Goal: Find specific page/section: Find specific page/section

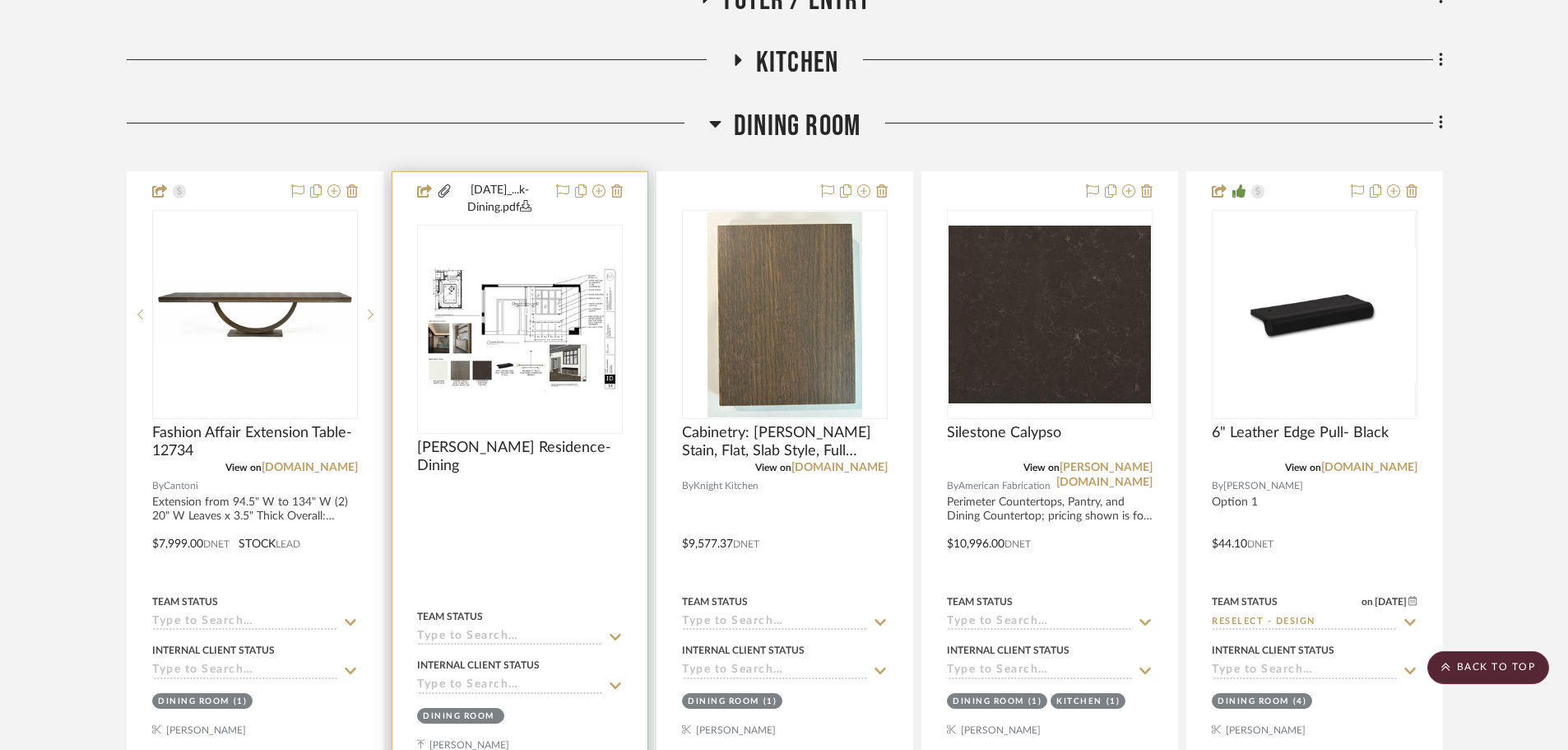
scroll to position [774, 0]
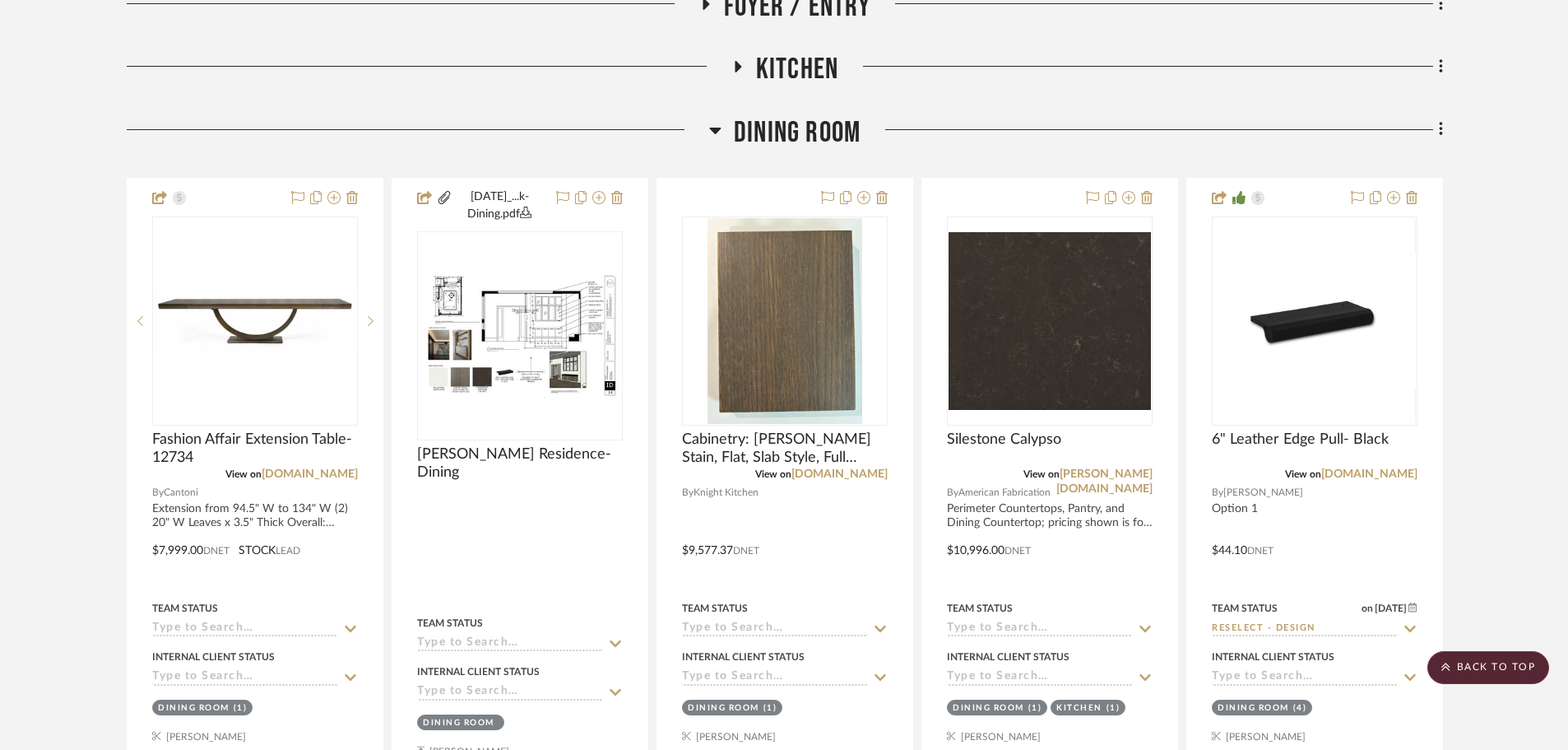
click at [785, 135] on span "Dining Room" at bounding box center [797, 133] width 127 height 36
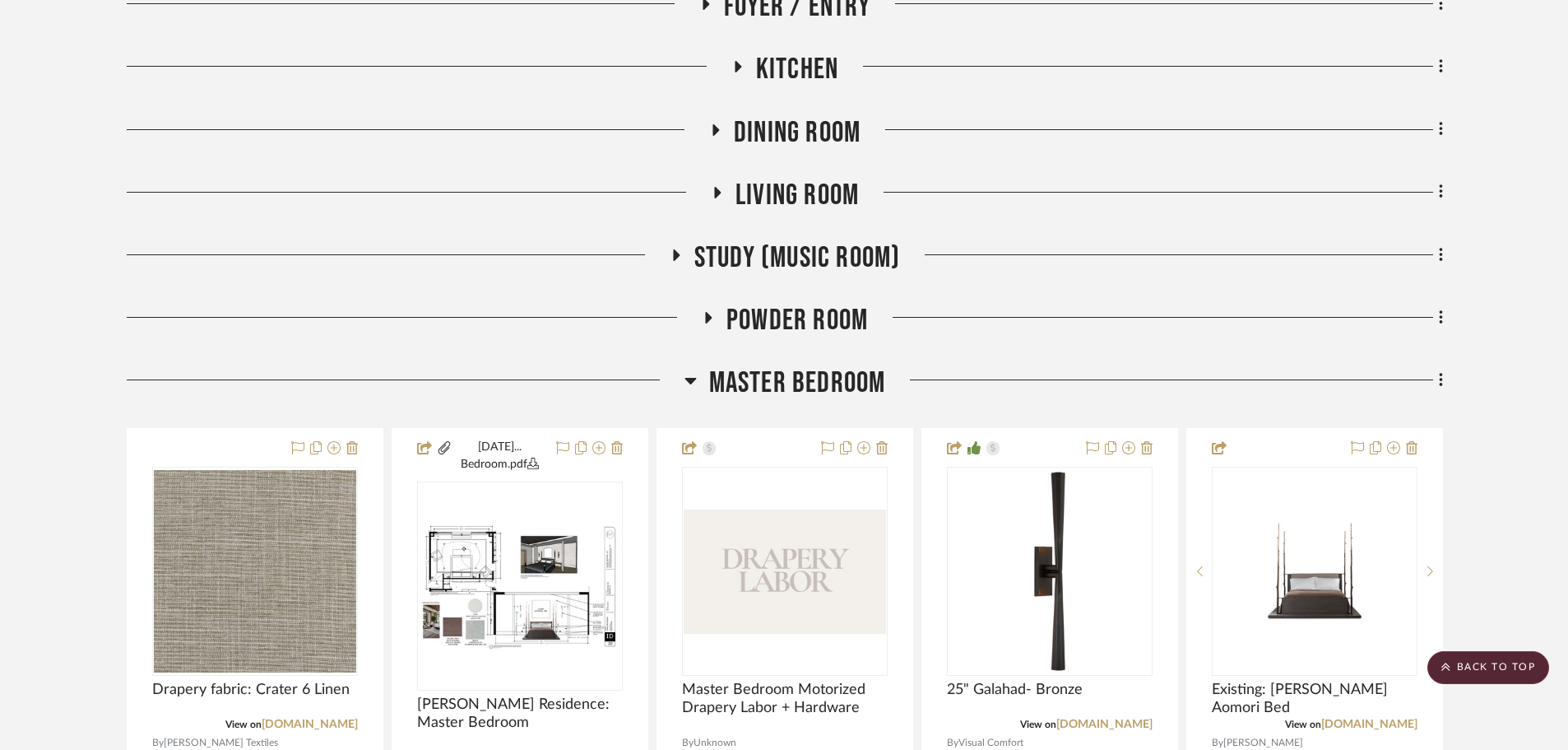
click at [808, 389] on span "Master Bedroom" at bounding box center [798, 382] width 177 height 36
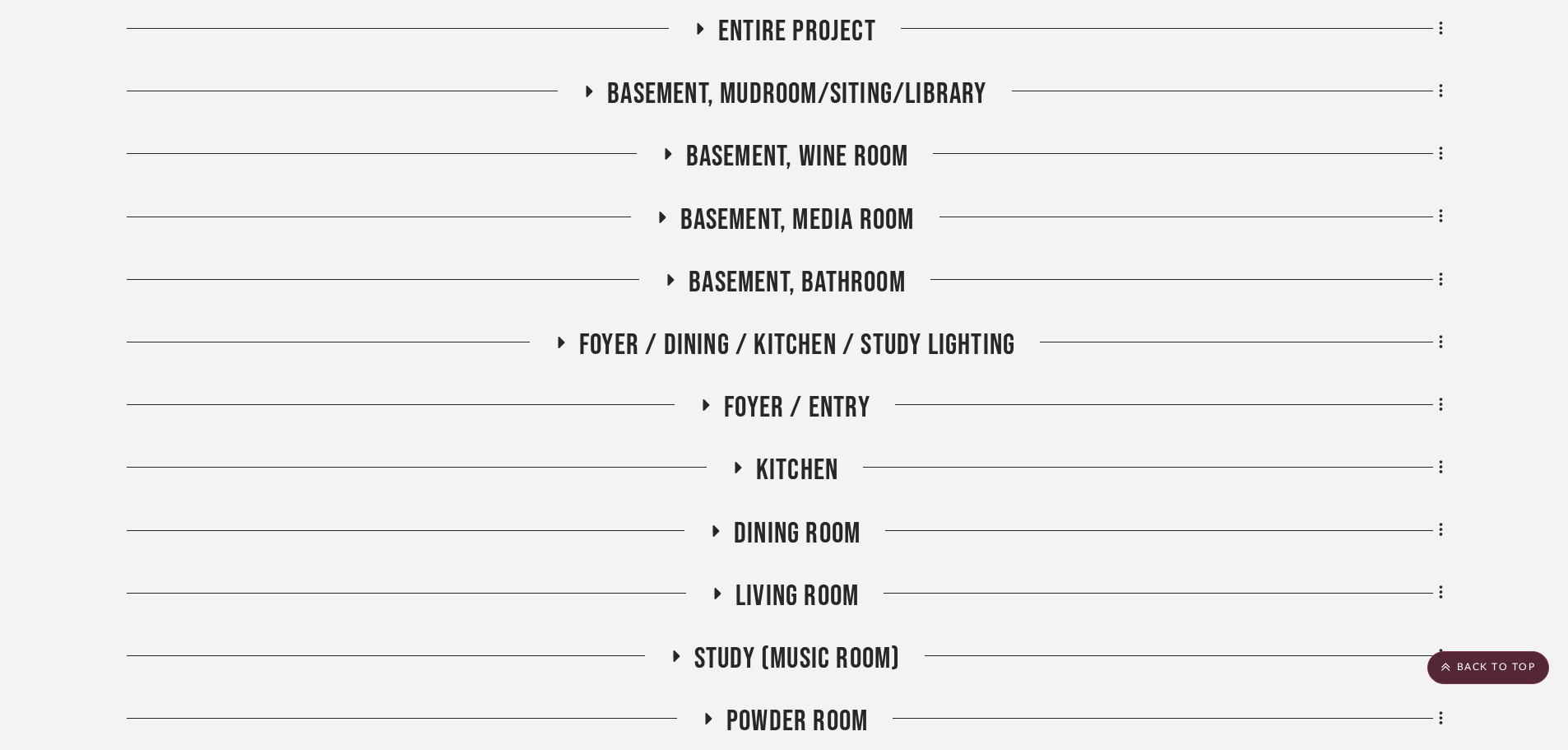
scroll to position [362, 0]
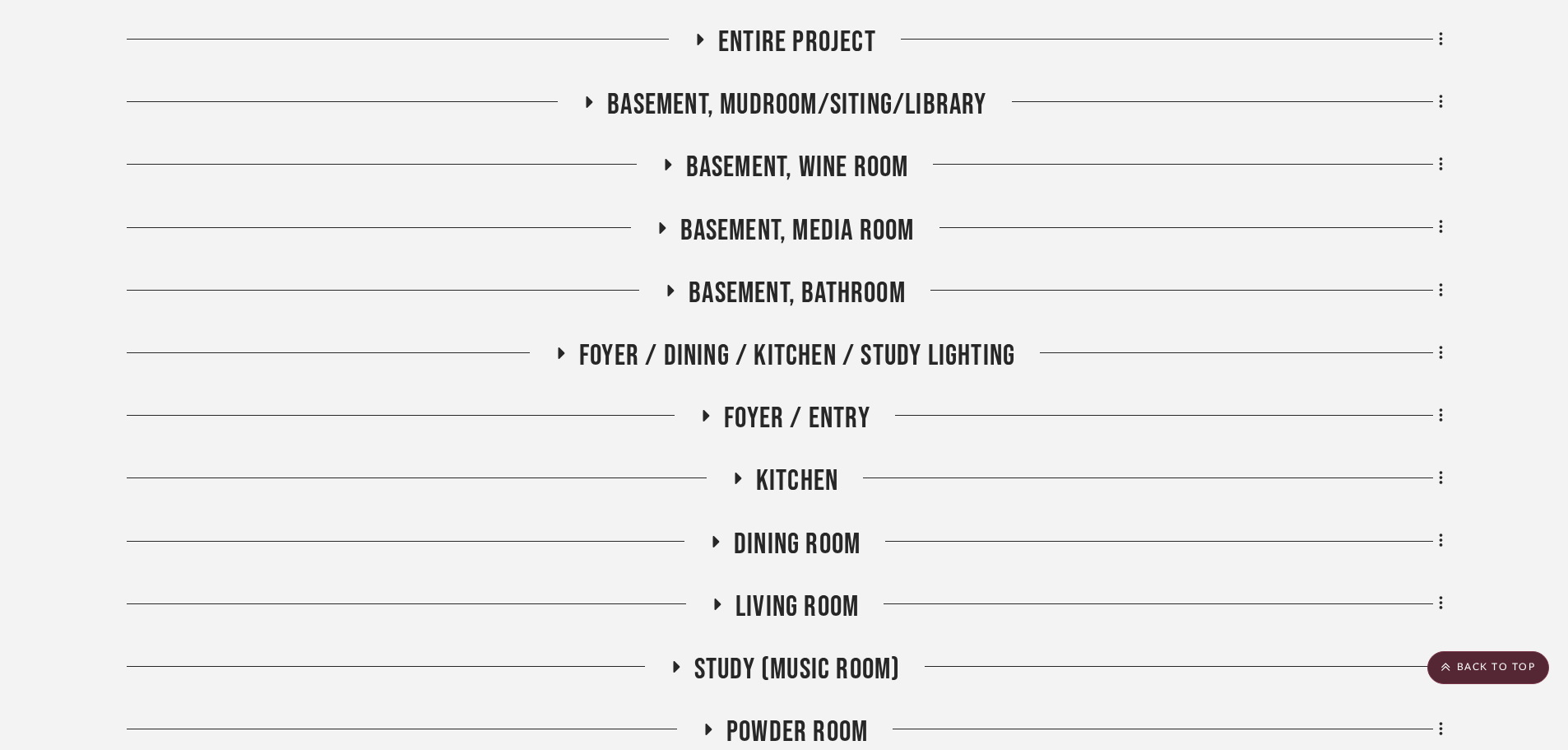
click at [824, 307] on span "Basement, Bathroom" at bounding box center [797, 293] width 217 height 36
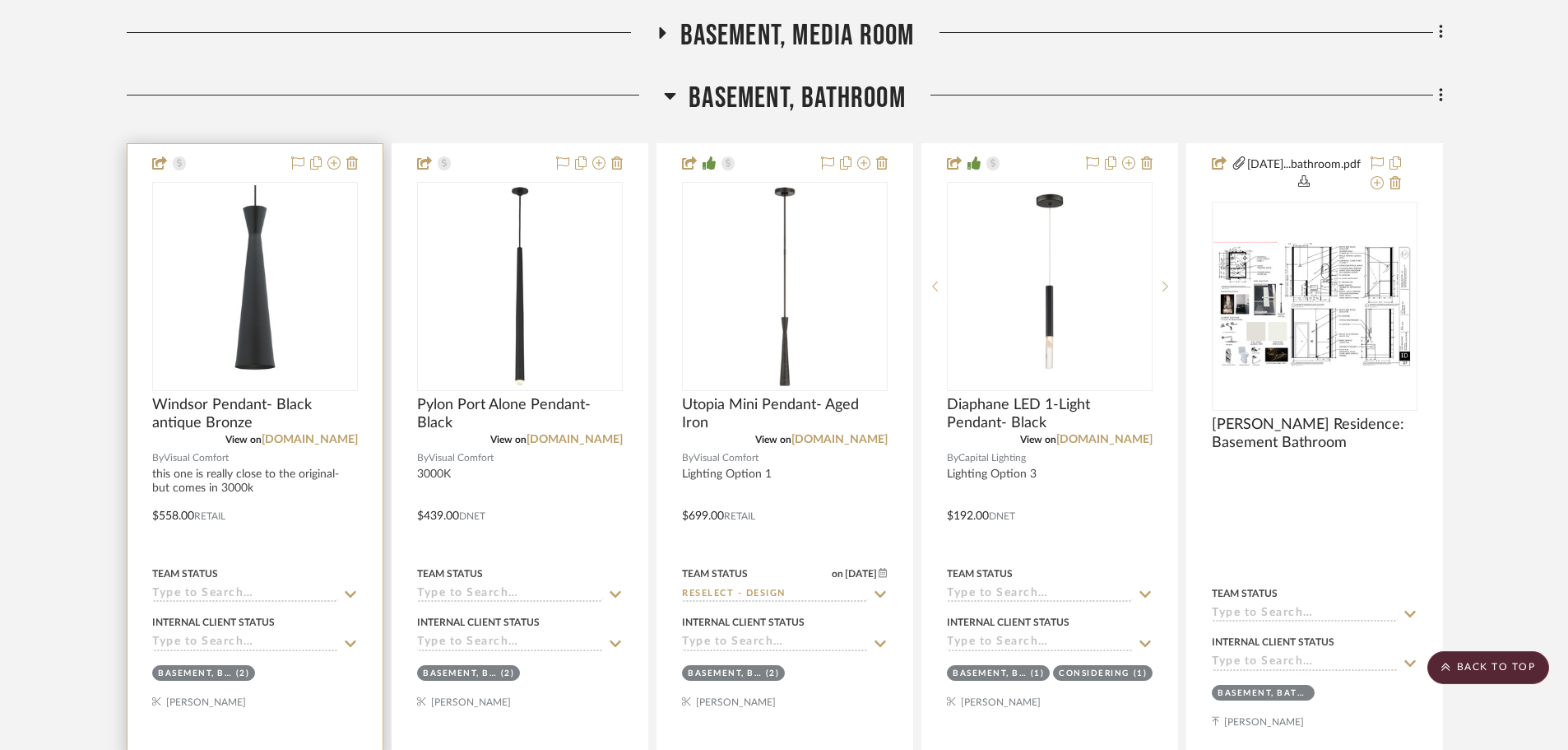
scroll to position [609, 0]
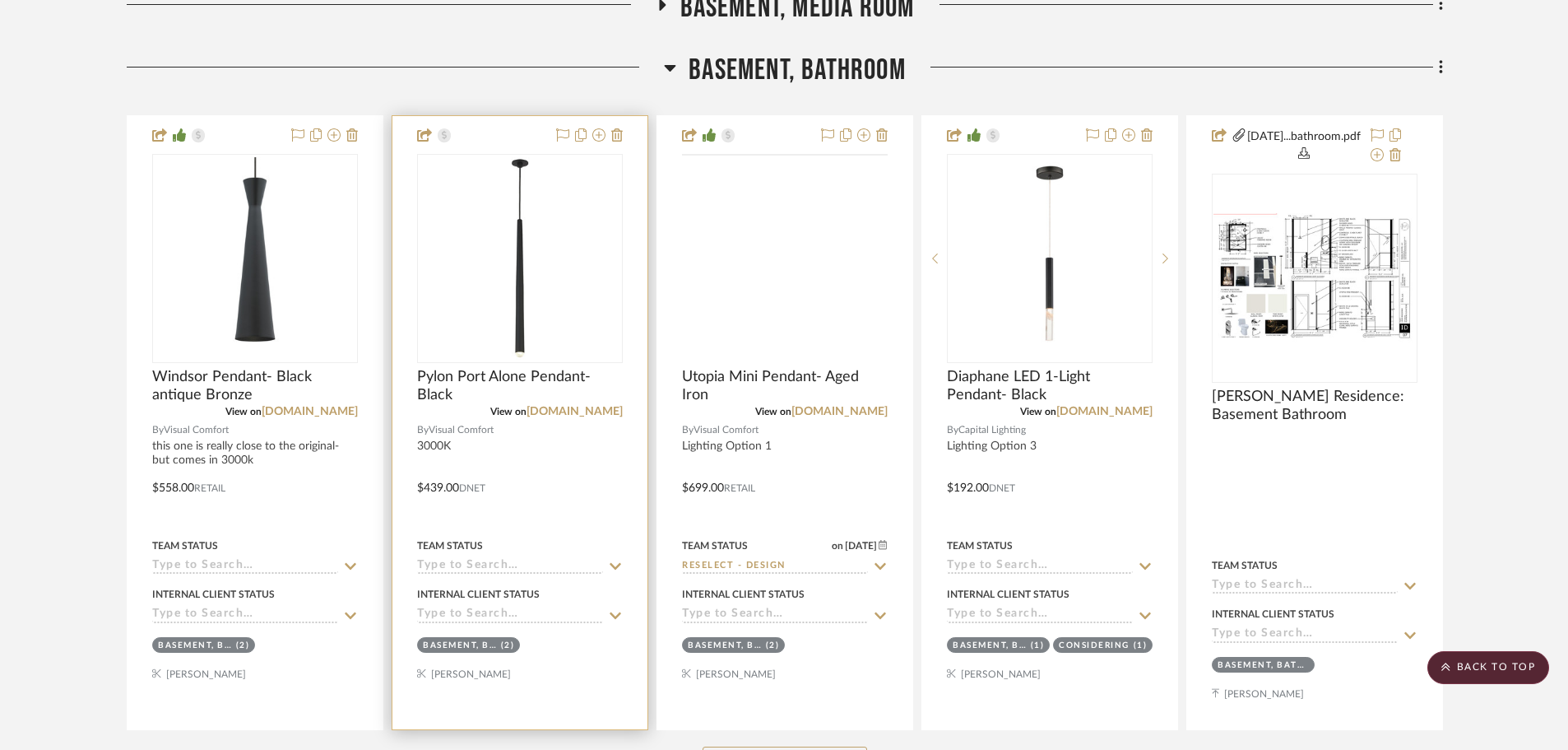
scroll to position [636, 0]
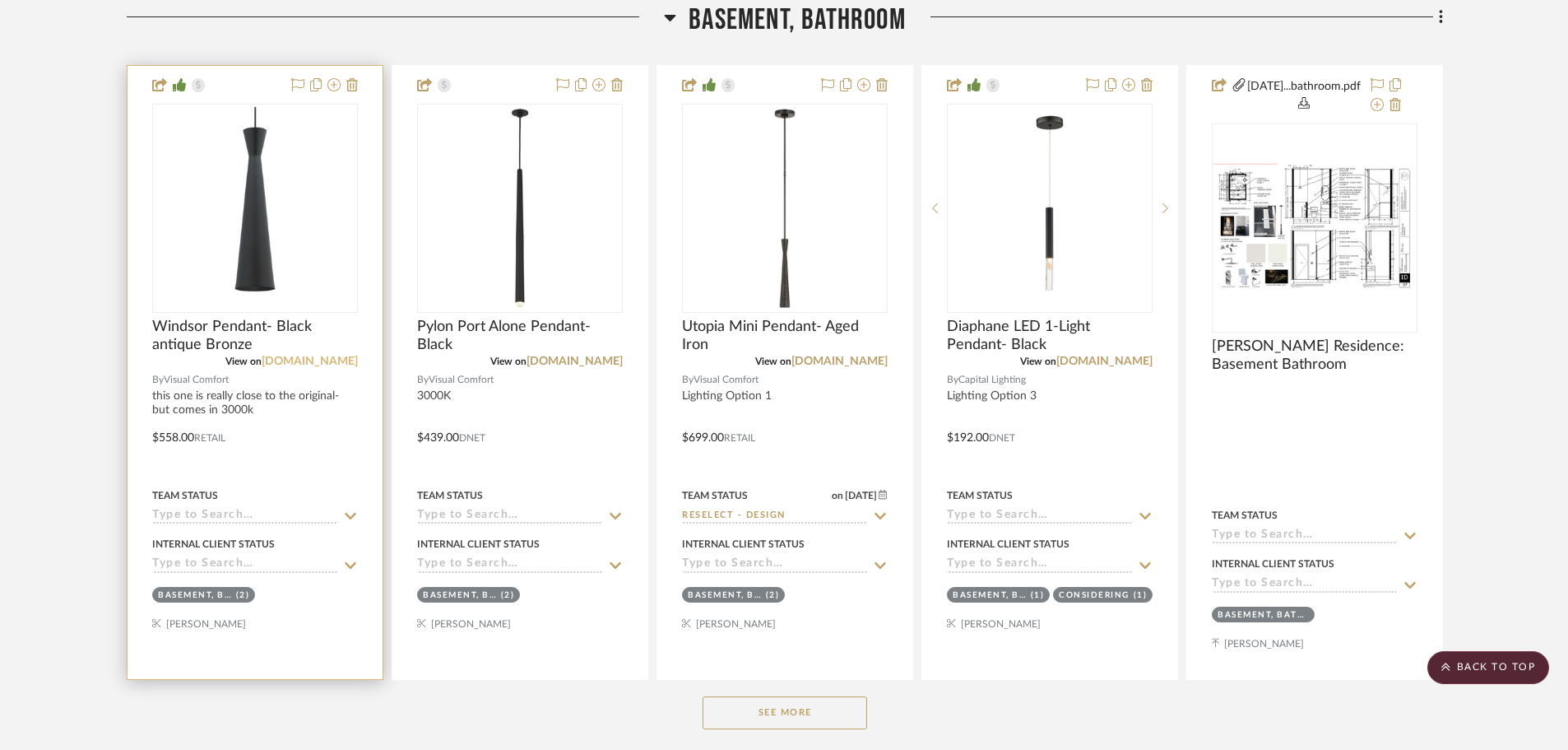
click at [314, 362] on link "visualcomfort.com" at bounding box center [310, 361] width 96 height 12
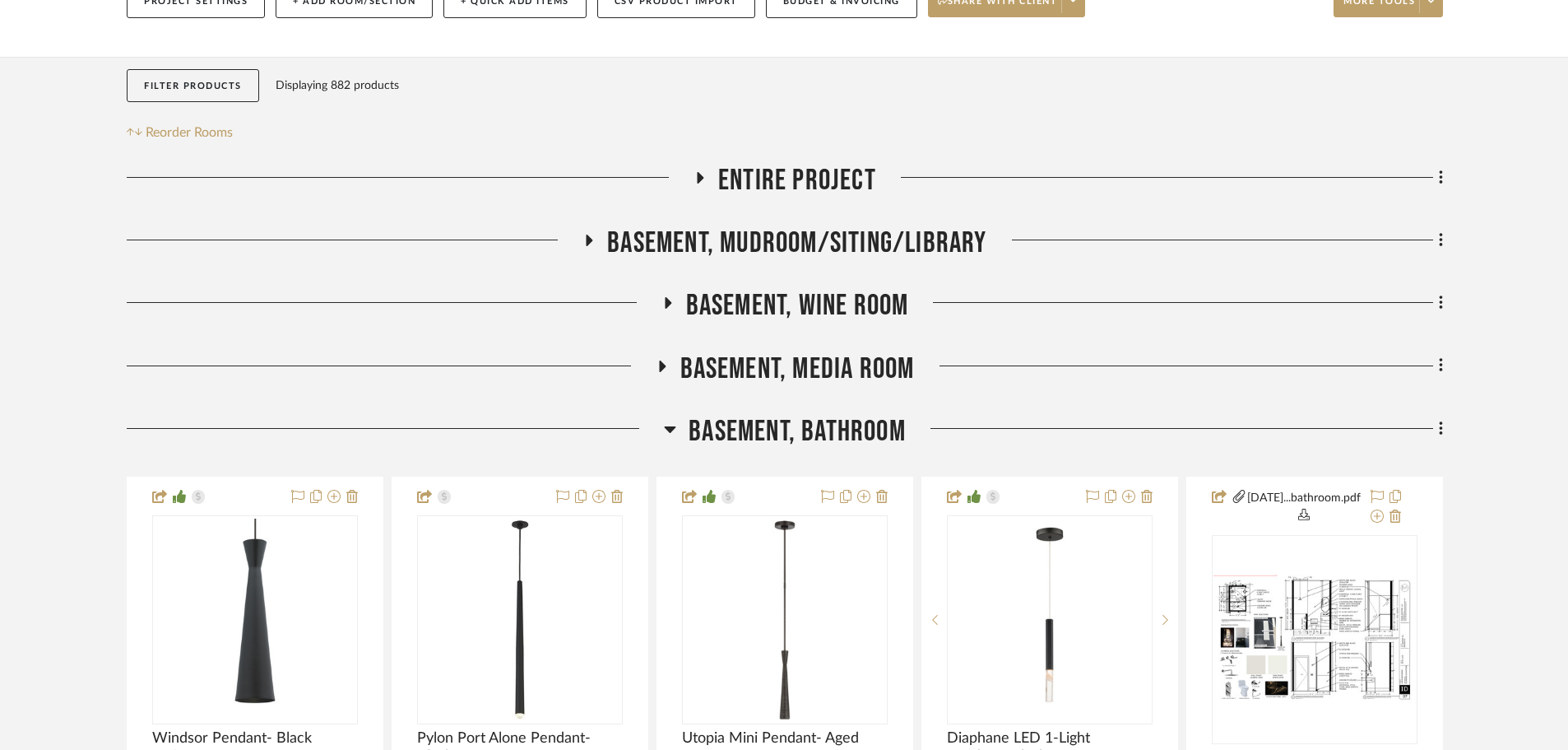
click at [734, 428] on span "Basement, Bathroom" at bounding box center [797, 431] width 217 height 36
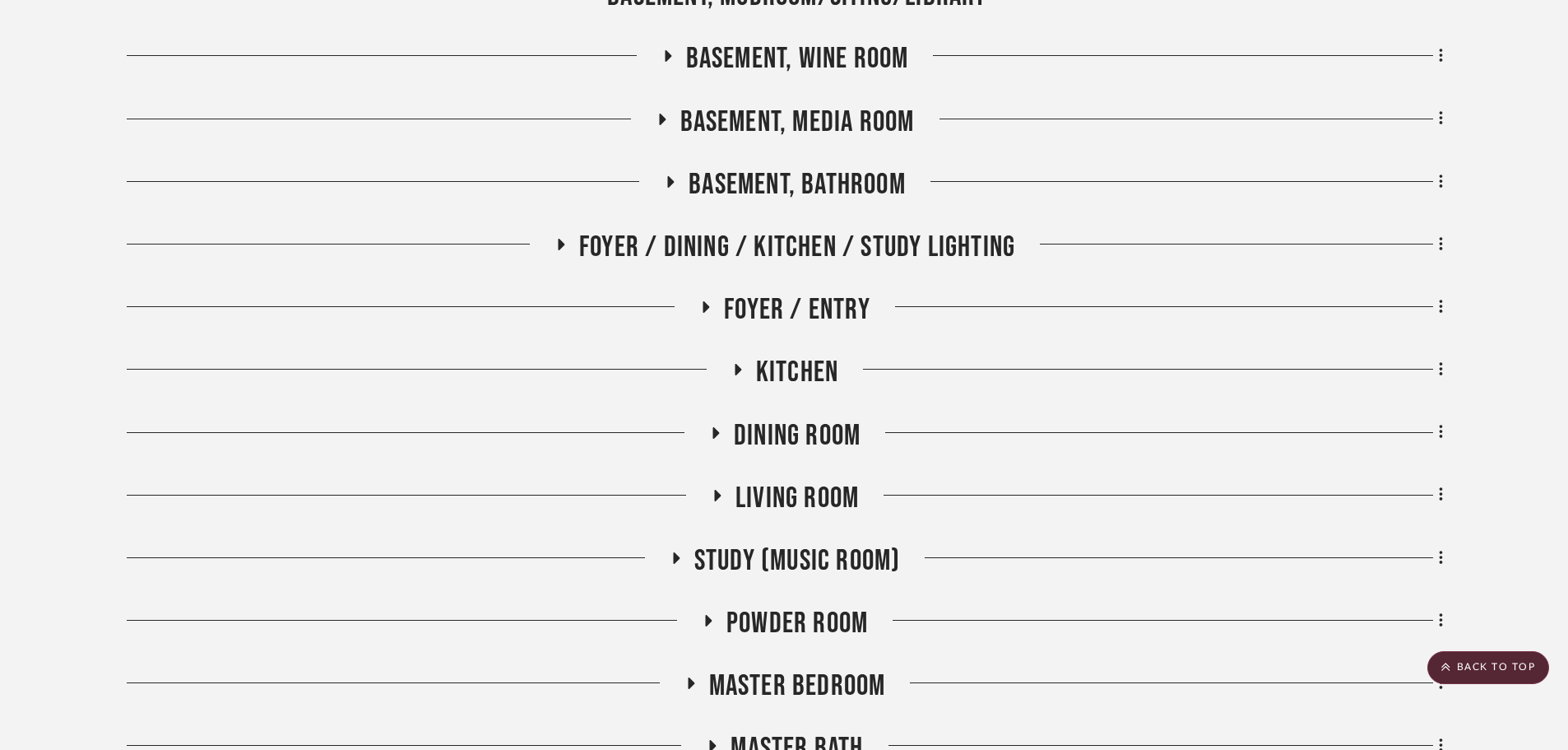
click at [766, 445] on span "Dining Room" at bounding box center [797, 435] width 127 height 36
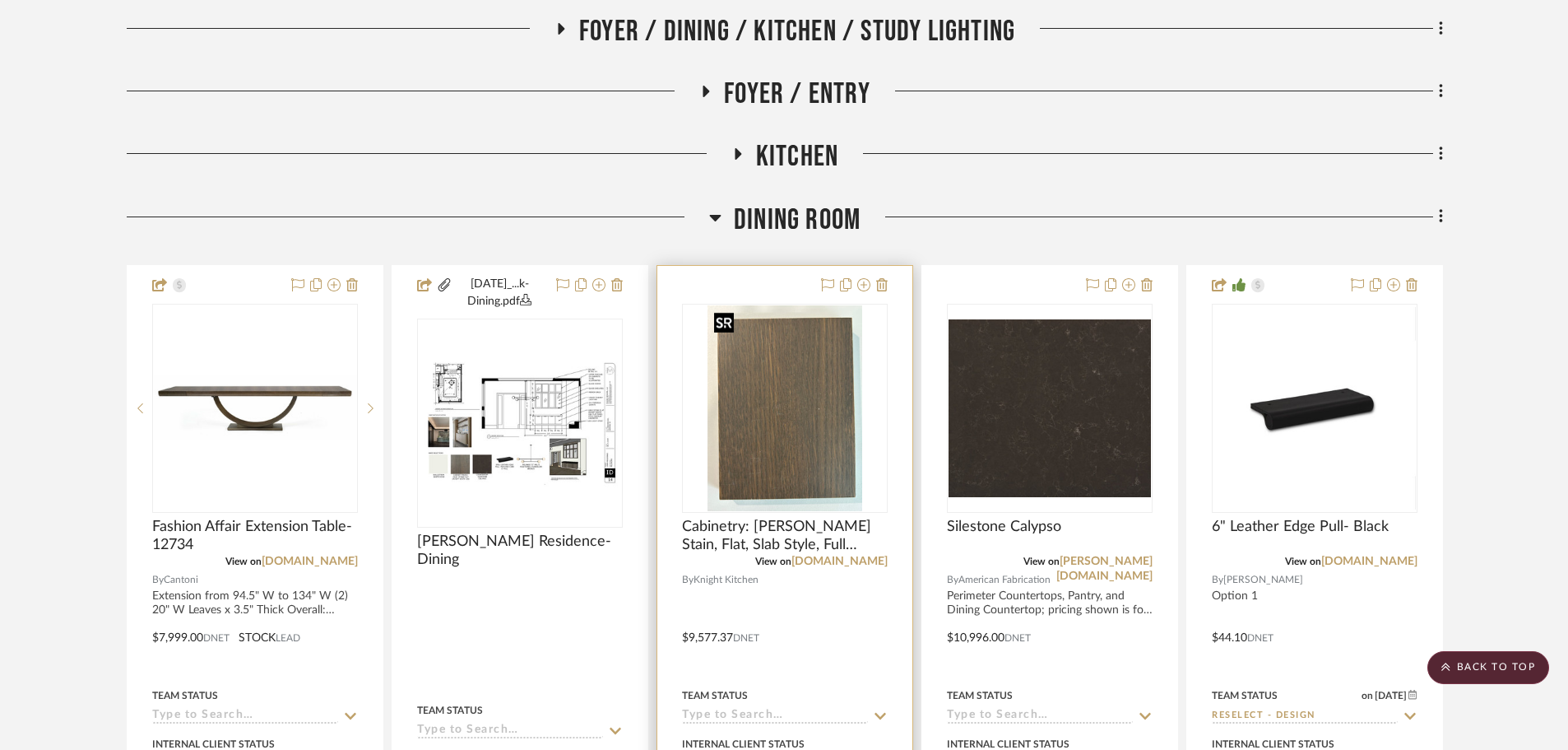
scroll to position [471, 0]
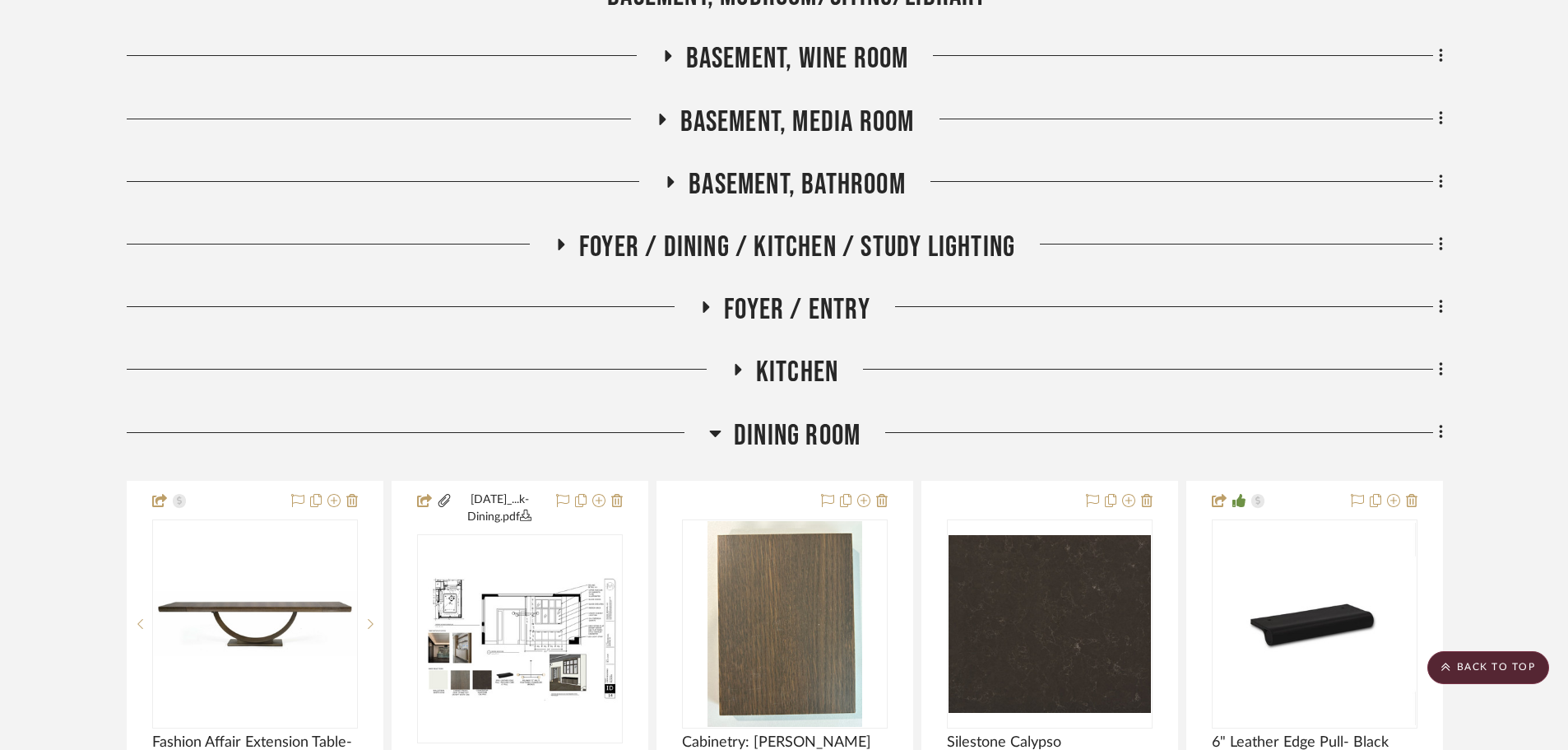
click at [819, 429] on span "Dining Room" at bounding box center [797, 435] width 127 height 36
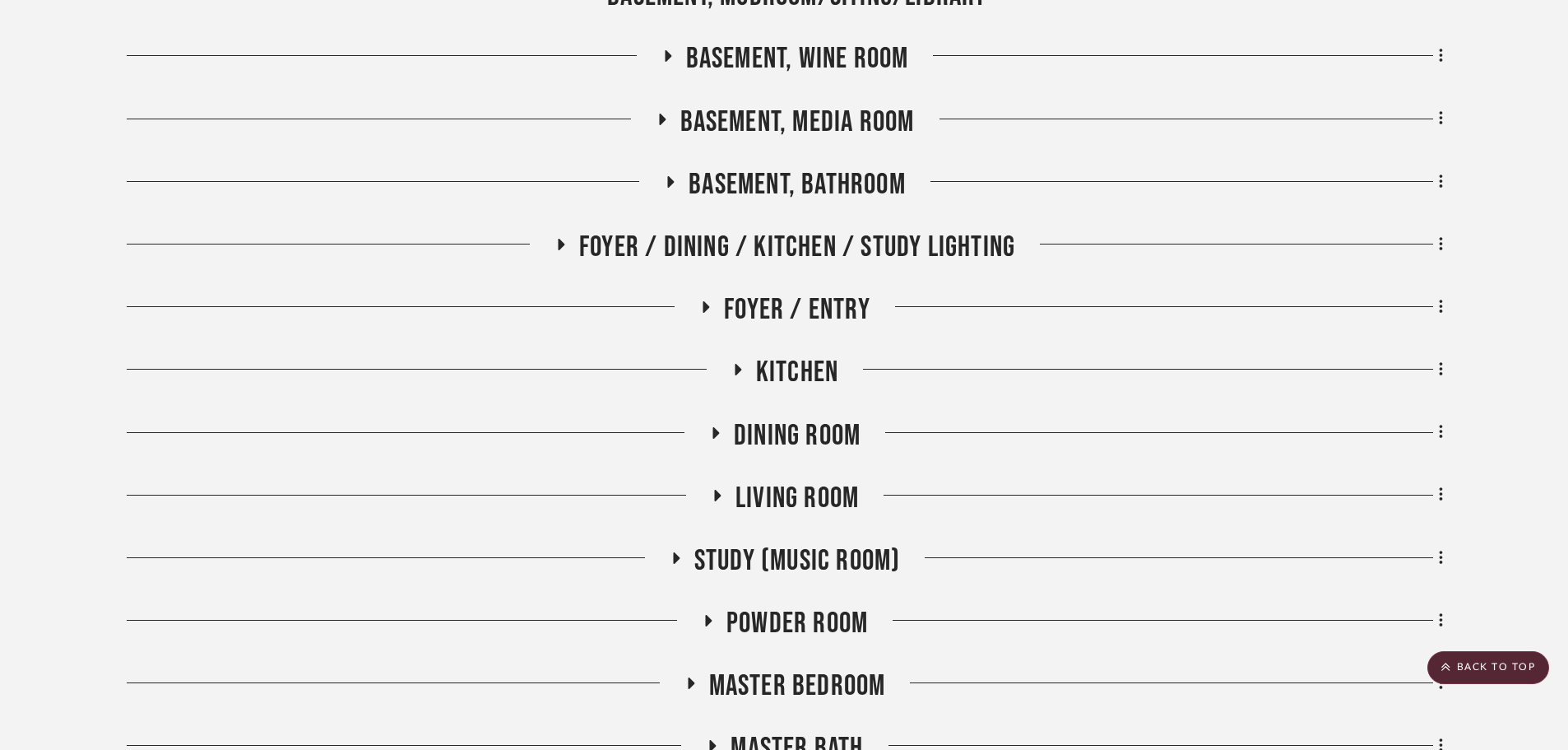
click at [832, 255] on span "Foyer / Dining / Kitchen / Study Lighting" at bounding box center [797, 247] width 436 height 36
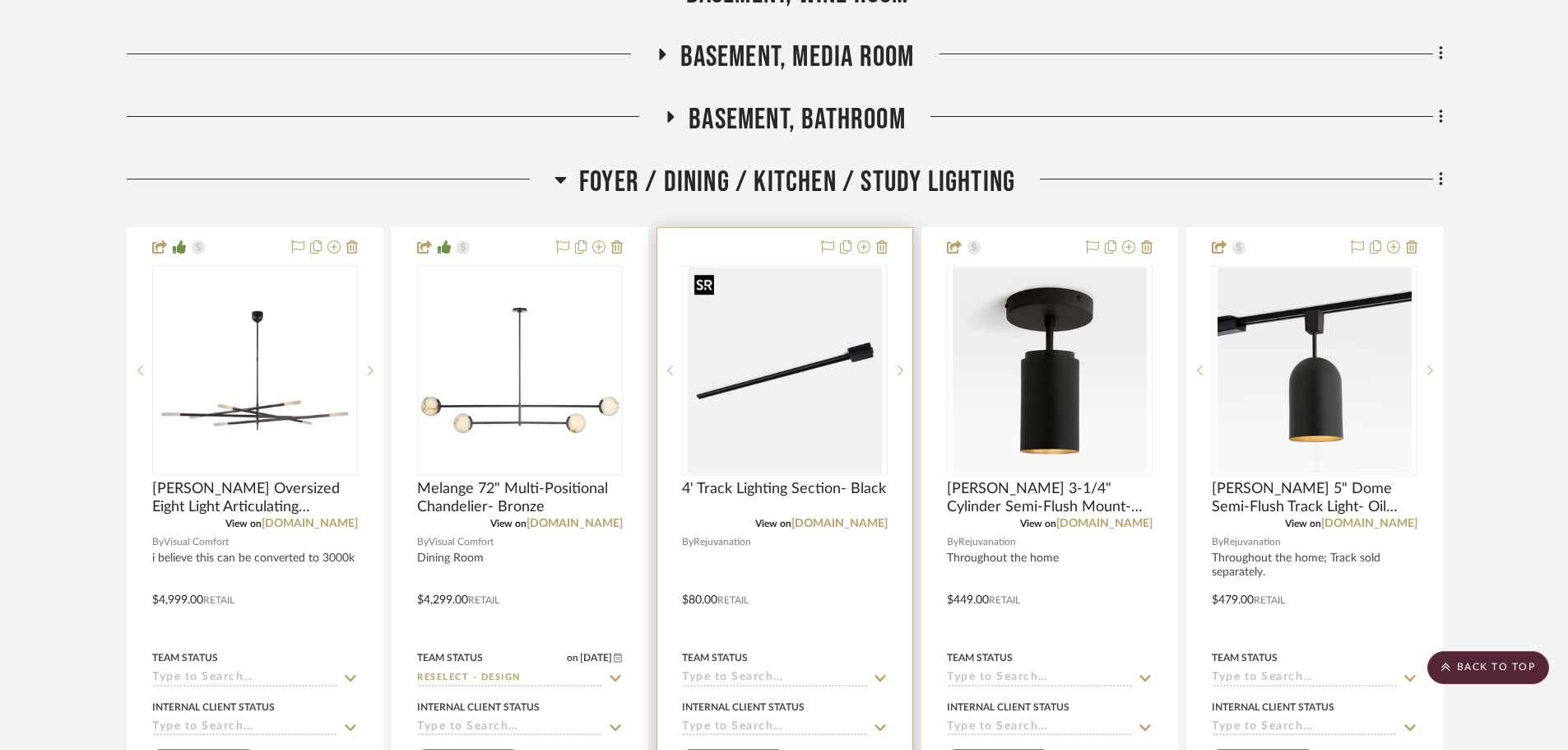
scroll to position [553, 0]
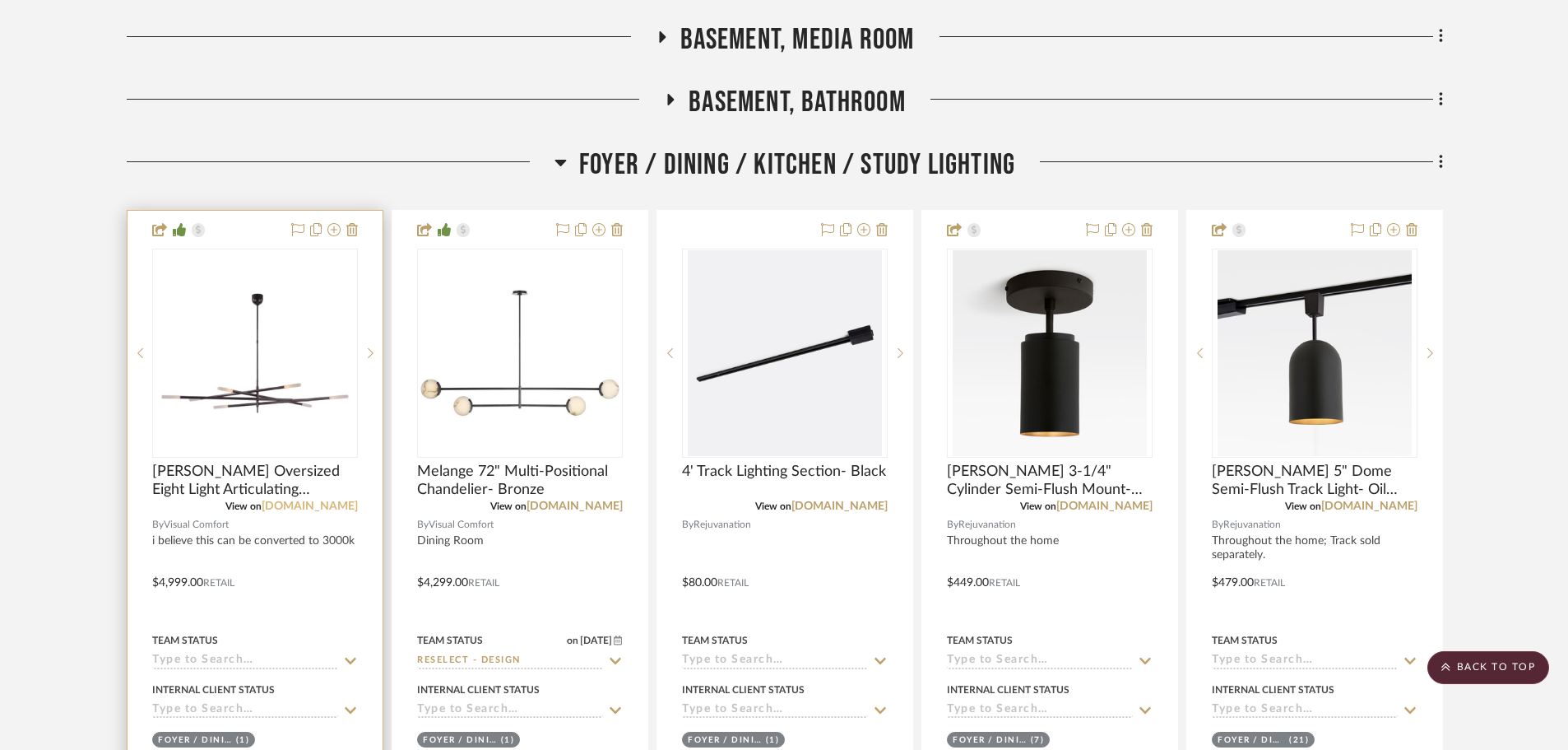
click at [330, 511] on link "visualcomfort.com" at bounding box center [310, 506] width 96 height 12
